Goal: Task Accomplishment & Management: Complete application form

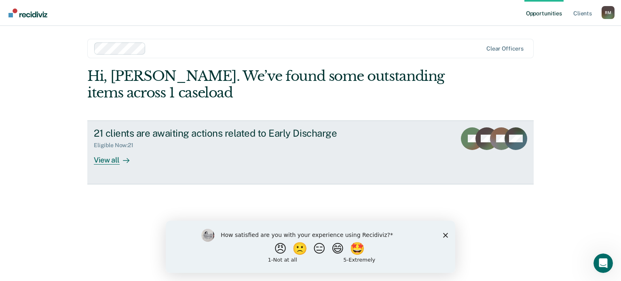
click at [108, 159] on div "View all" at bounding box center [116, 157] width 45 height 16
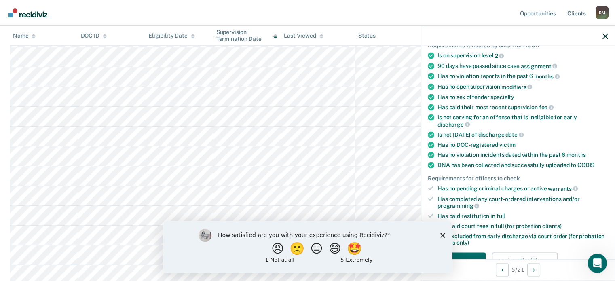
scroll to position [121, 0]
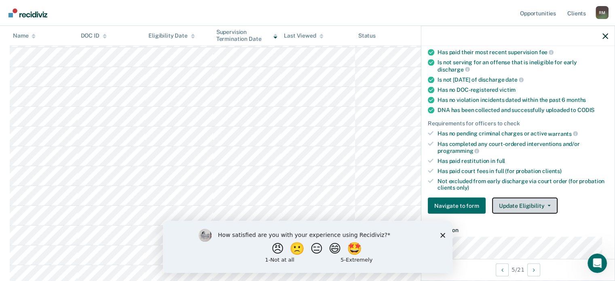
click at [547, 205] on icon "button" at bounding box center [548, 206] width 3 height 2
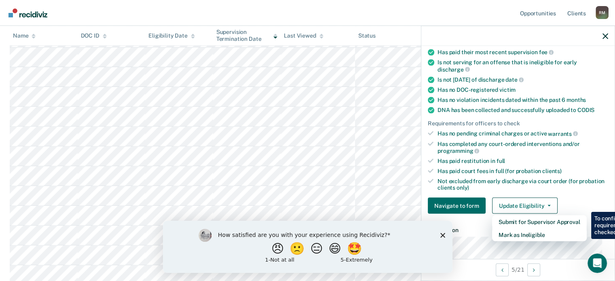
click at [438, 186] on div "Not excluded from early discharge via court order (for probation clients only)" at bounding box center [522, 184] width 171 height 14
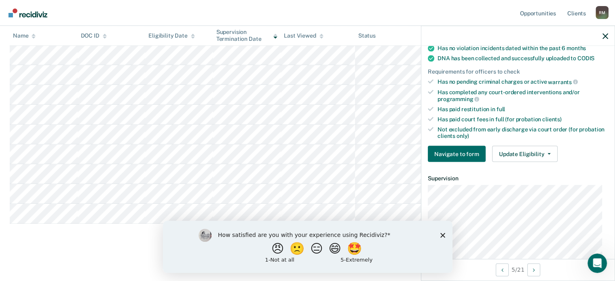
scroll to position [155, 0]
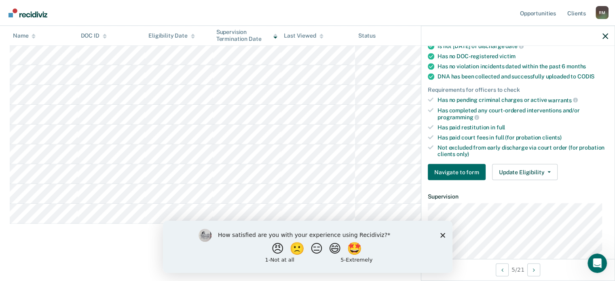
click at [441, 236] on icon "Close survey" at bounding box center [442, 234] width 5 height 5
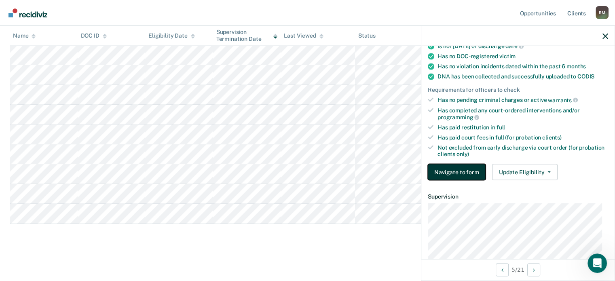
click at [458, 169] on button "Navigate to form" at bounding box center [457, 172] width 58 height 16
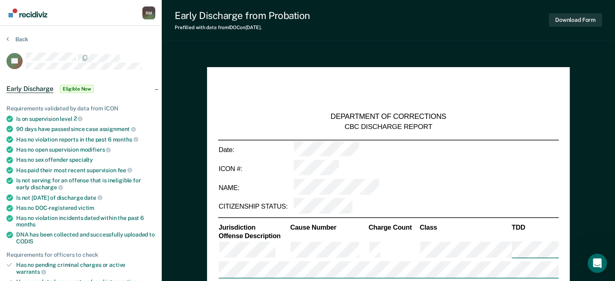
type textarea "x"
click at [13, 40] on button "Back" at bounding box center [17, 39] width 22 height 7
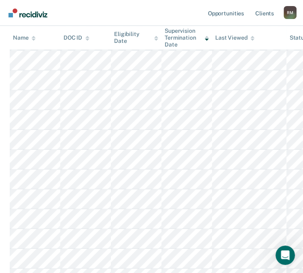
scroll to position [242, 0]
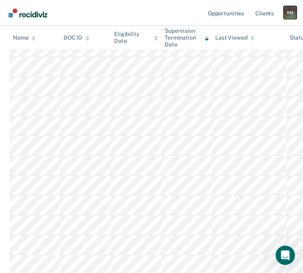
click at [290, 16] on div "R M" at bounding box center [289, 12] width 13 height 13
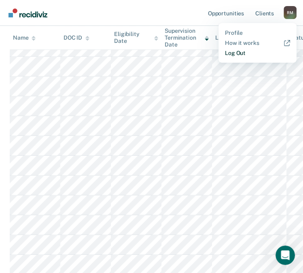
click at [238, 51] on link "Log Out" at bounding box center [257, 53] width 65 height 7
